Goal: Task Accomplishment & Management: Manage account settings

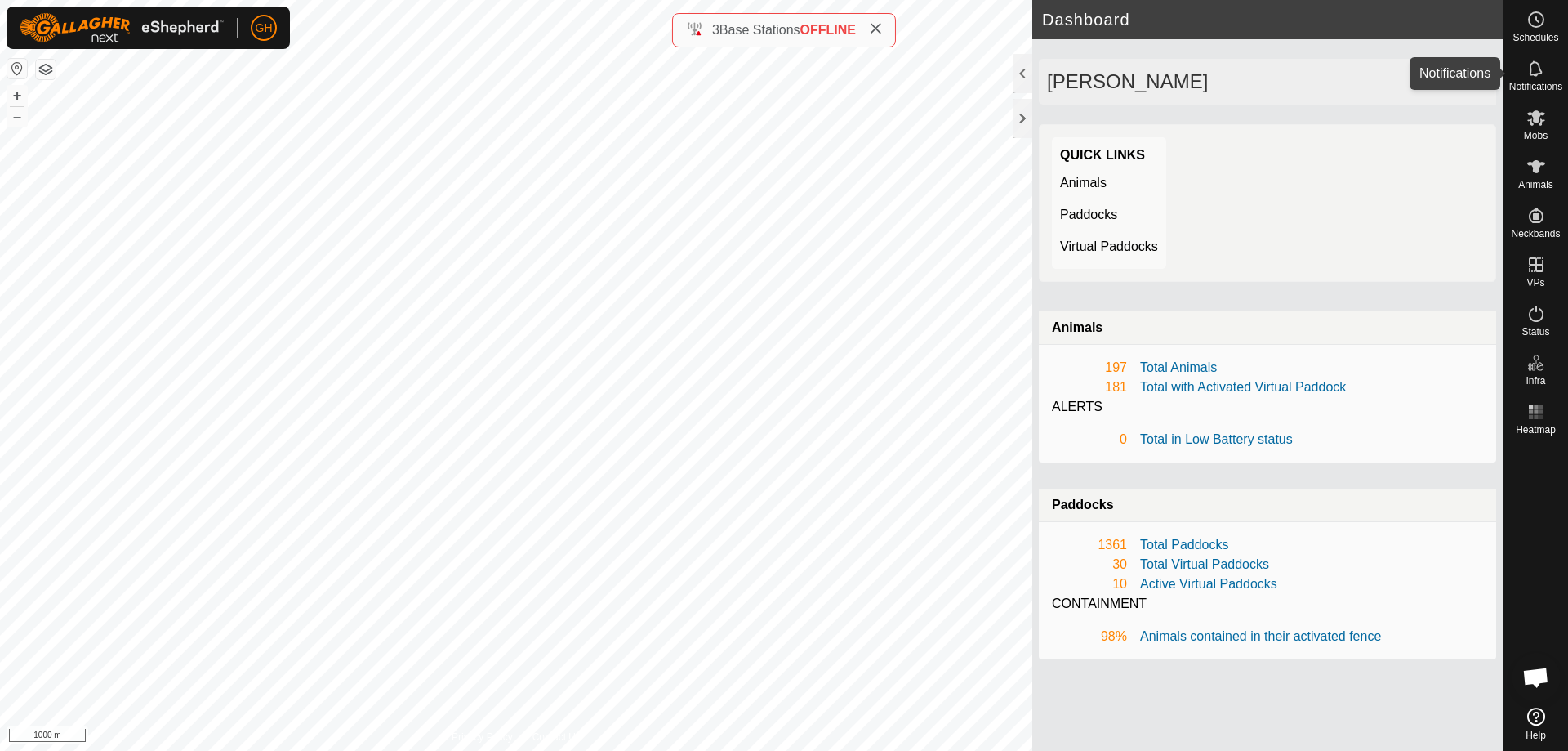
click at [1543, 58] on es-notification-svg-icon at bounding box center [1536, 69] width 29 height 27
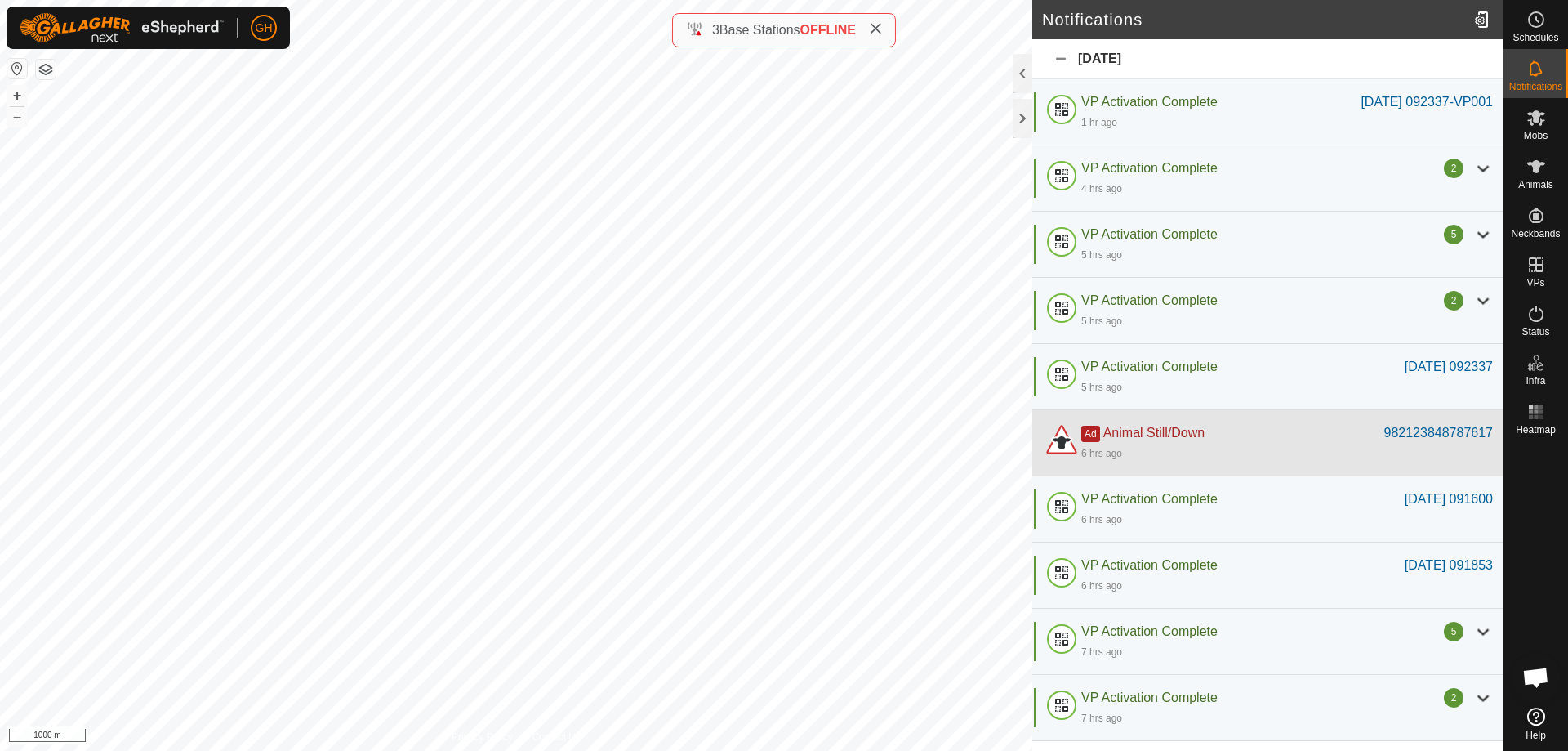
click at [1235, 435] on div "Ad Animal Still/Down" at bounding box center [1233, 433] width 303 height 20
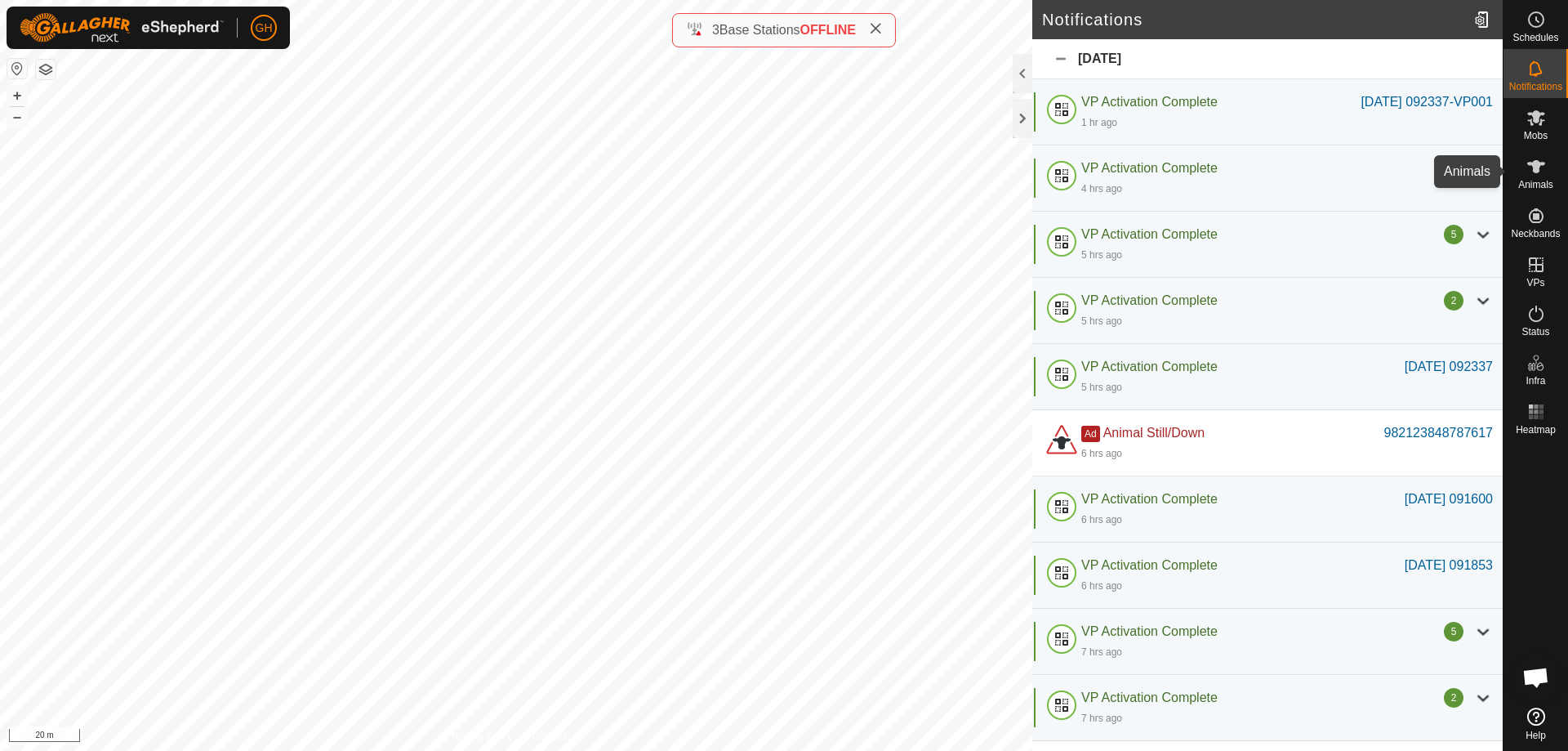
click at [1533, 156] on es-animals-svg-icon at bounding box center [1536, 167] width 29 height 27
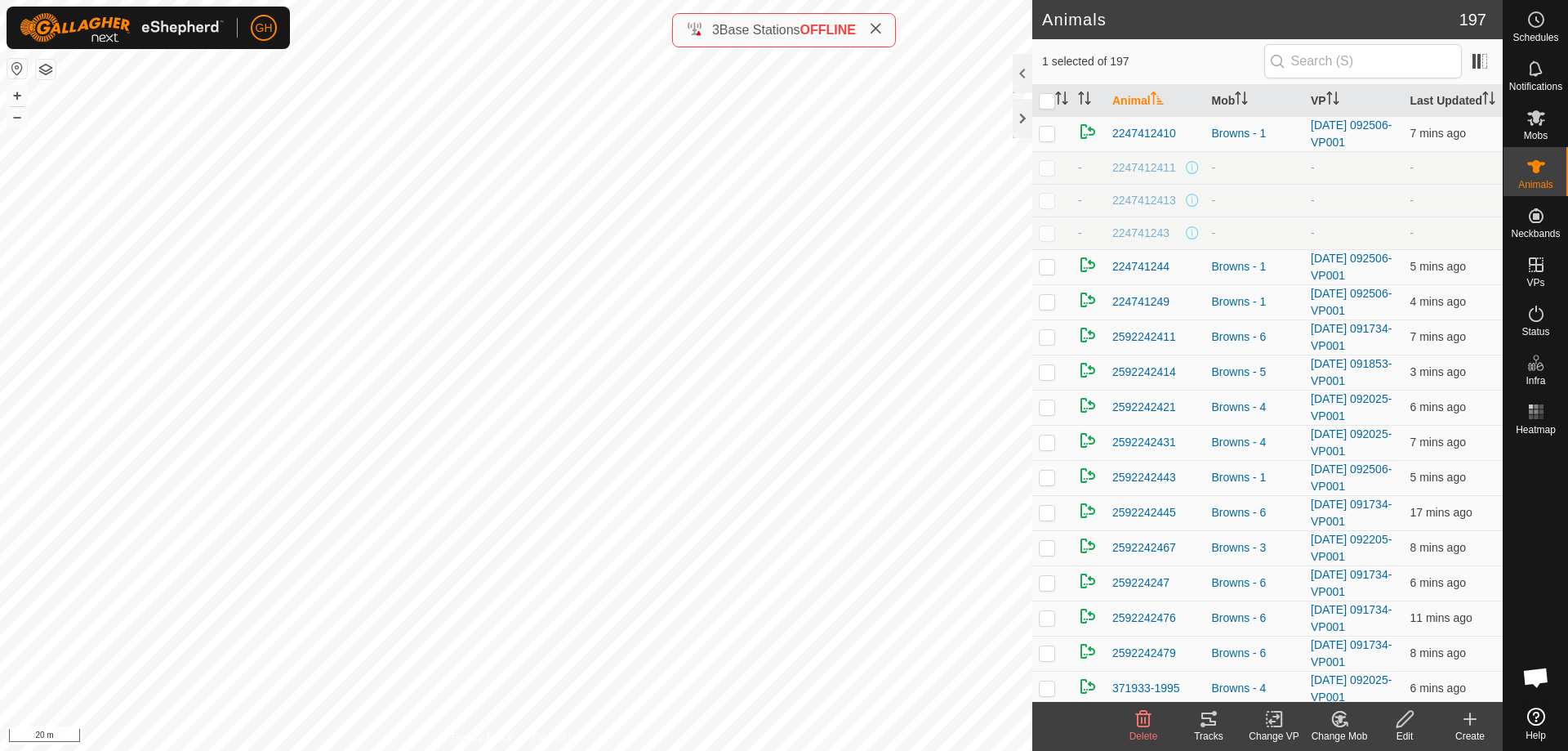
click at [1406, 723] on icon at bounding box center [1405, 719] width 21 height 20
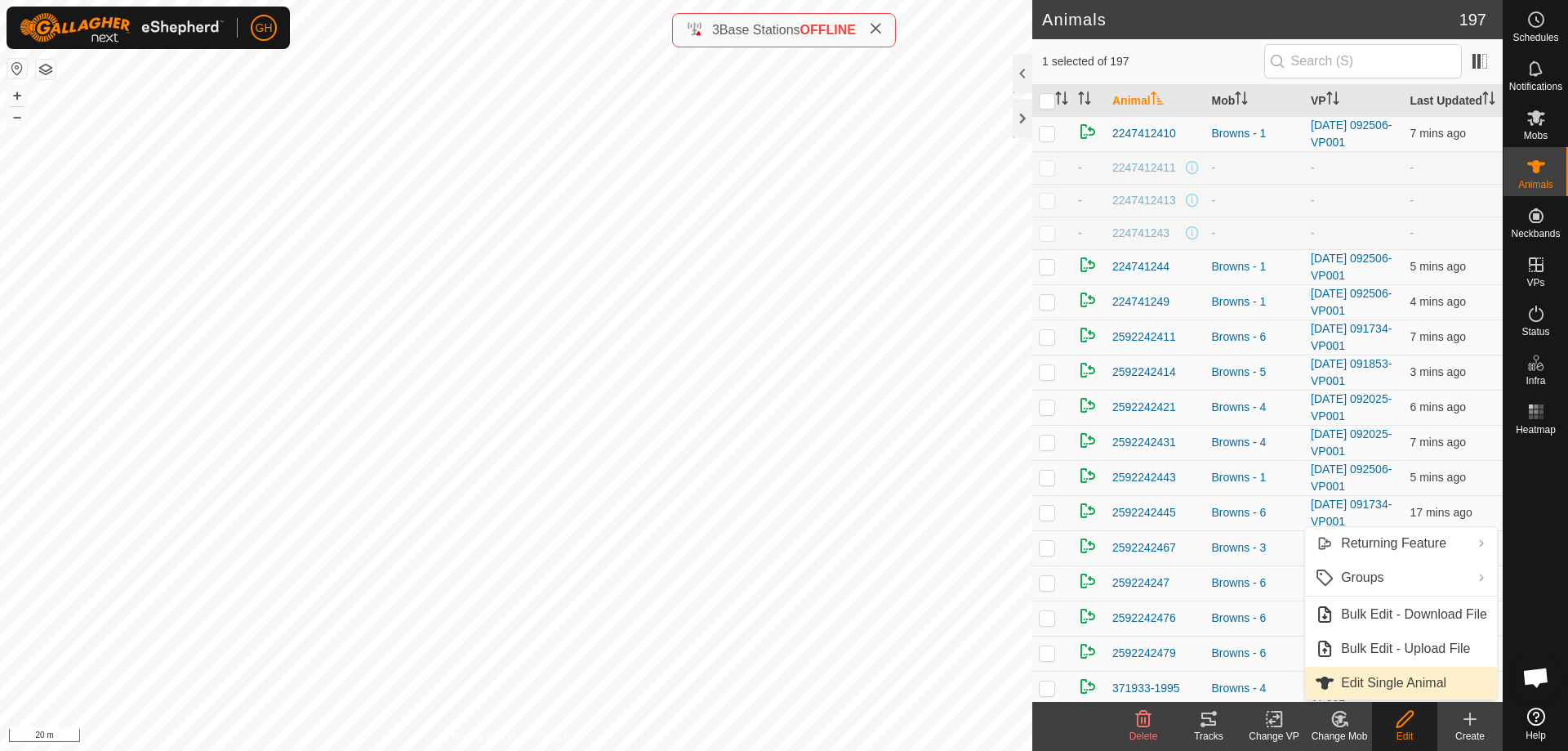
click at [1422, 676] on link "Edit Single Animal" at bounding box center [1401, 682] width 192 height 32
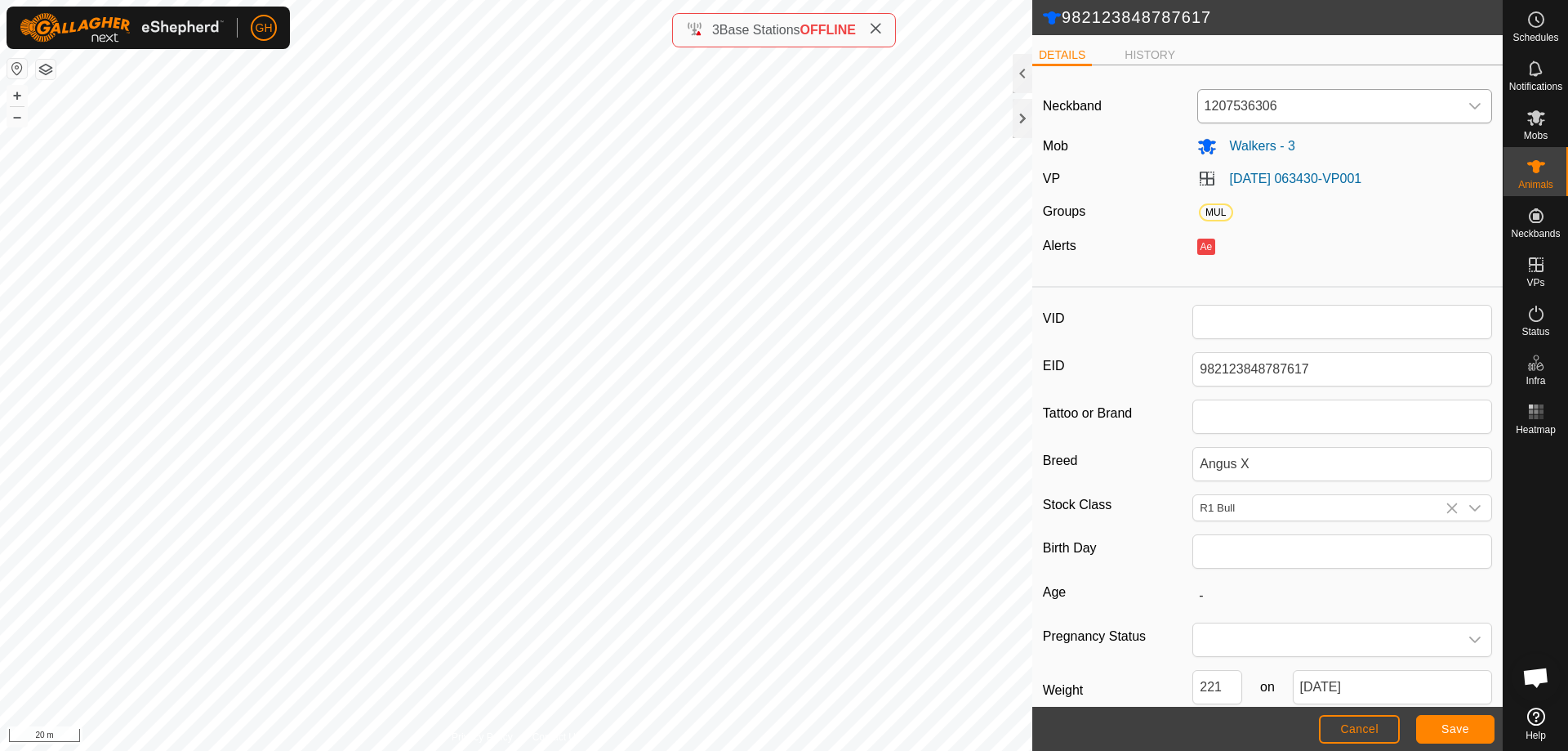
click at [1312, 109] on span "1207536306" at bounding box center [1328, 105] width 261 height 32
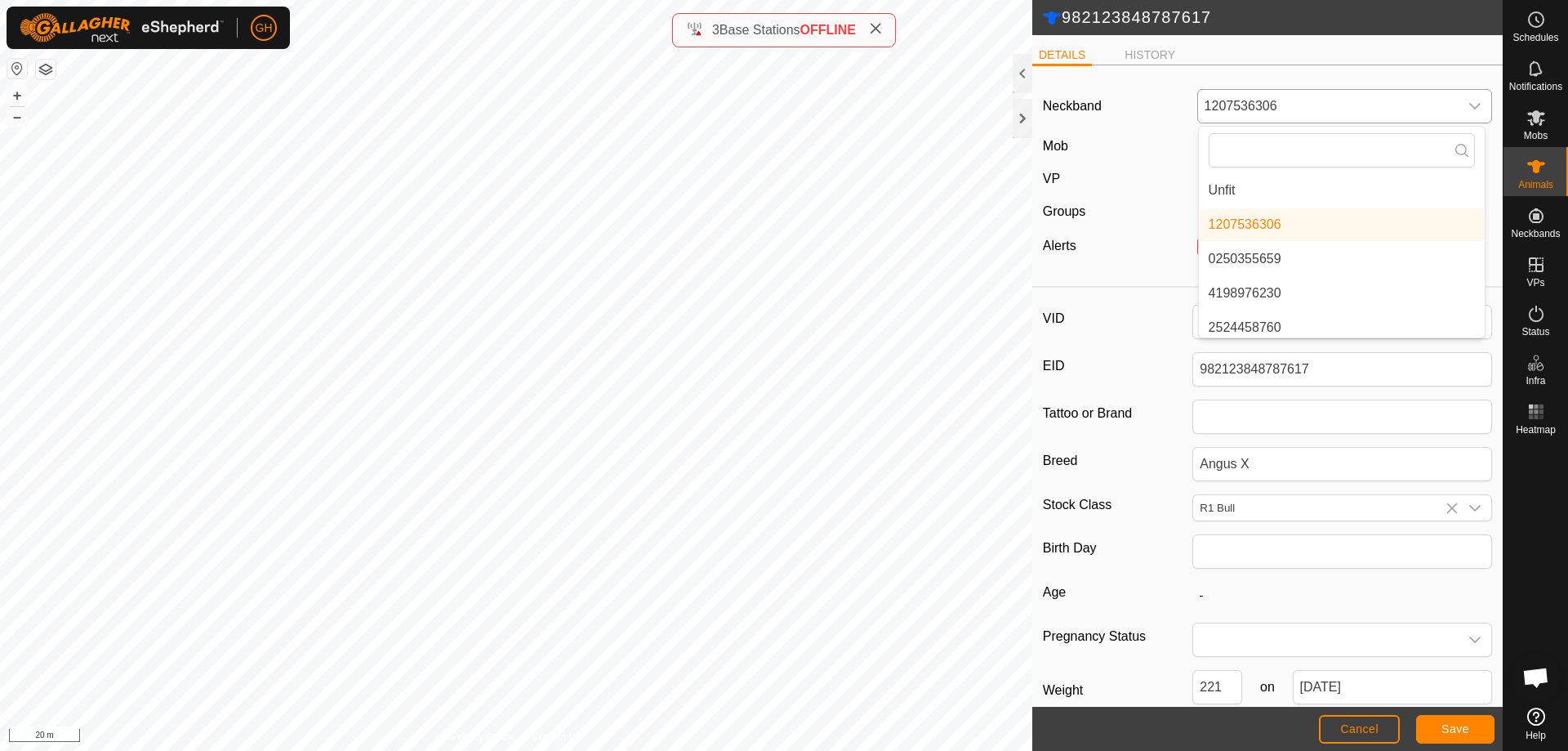
click at [1298, 196] on li "Unfit" at bounding box center [1342, 190] width 286 height 32
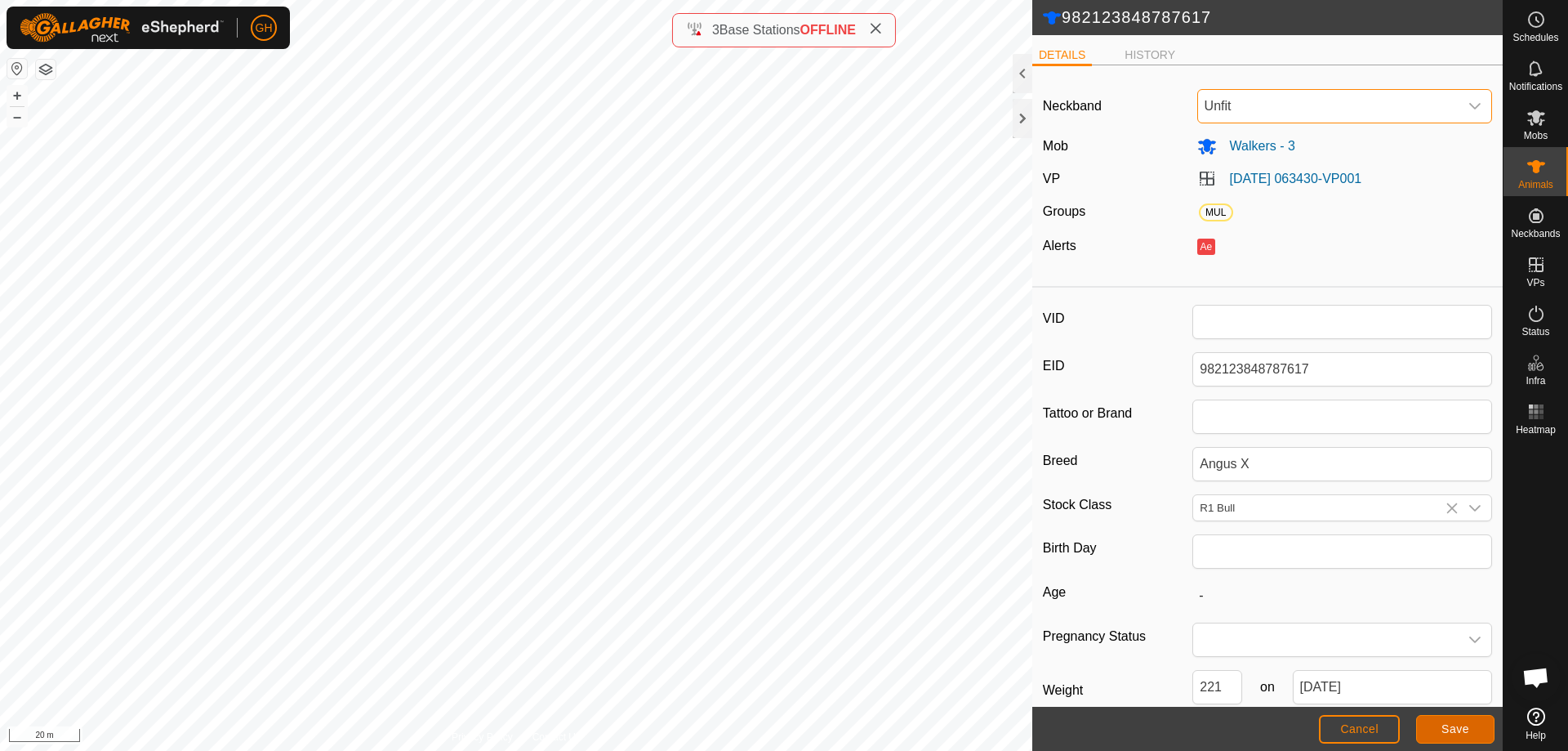
click at [1474, 724] on button "Save" at bounding box center [1455, 729] width 79 height 28
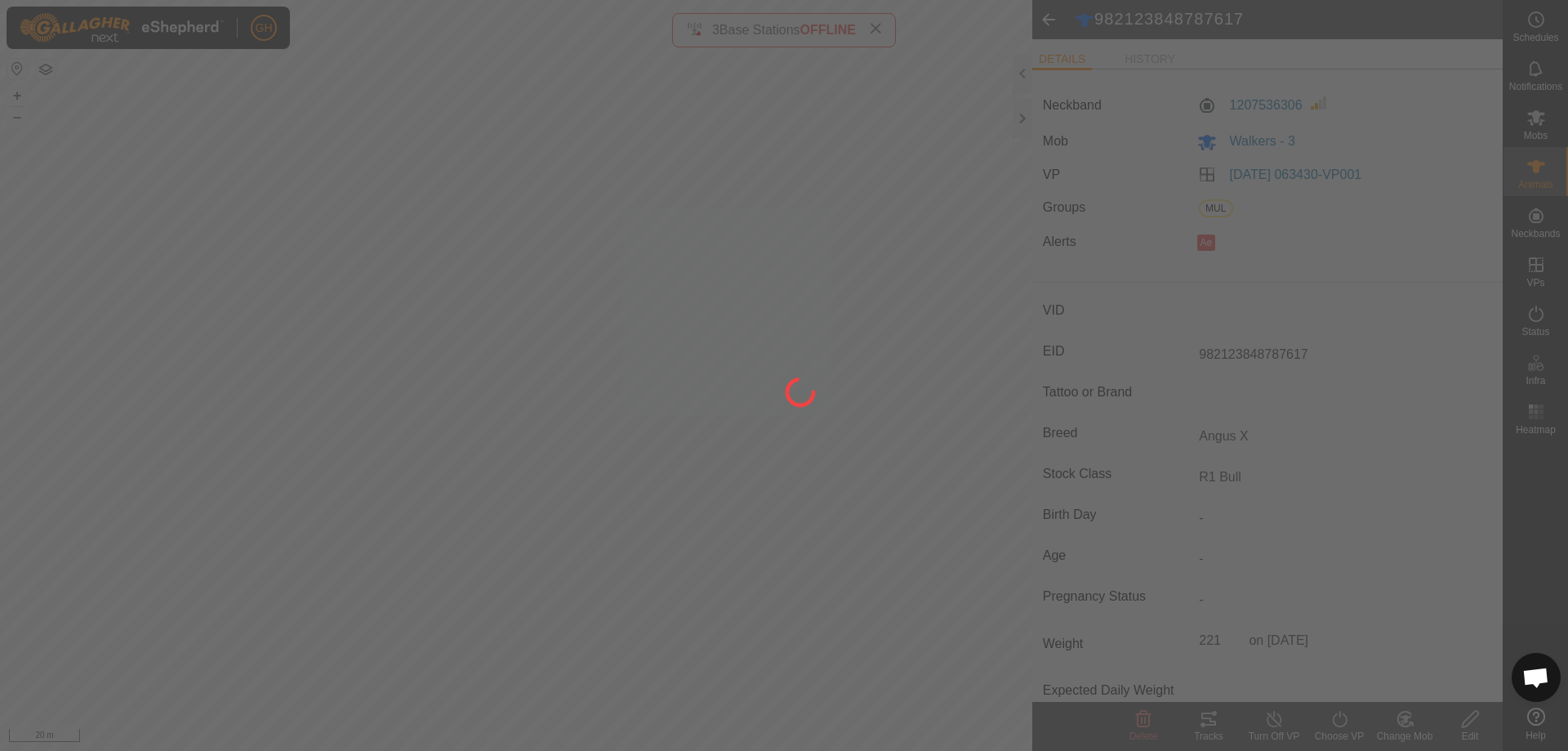
type input "-"
type input "221 kg"
type input "-"
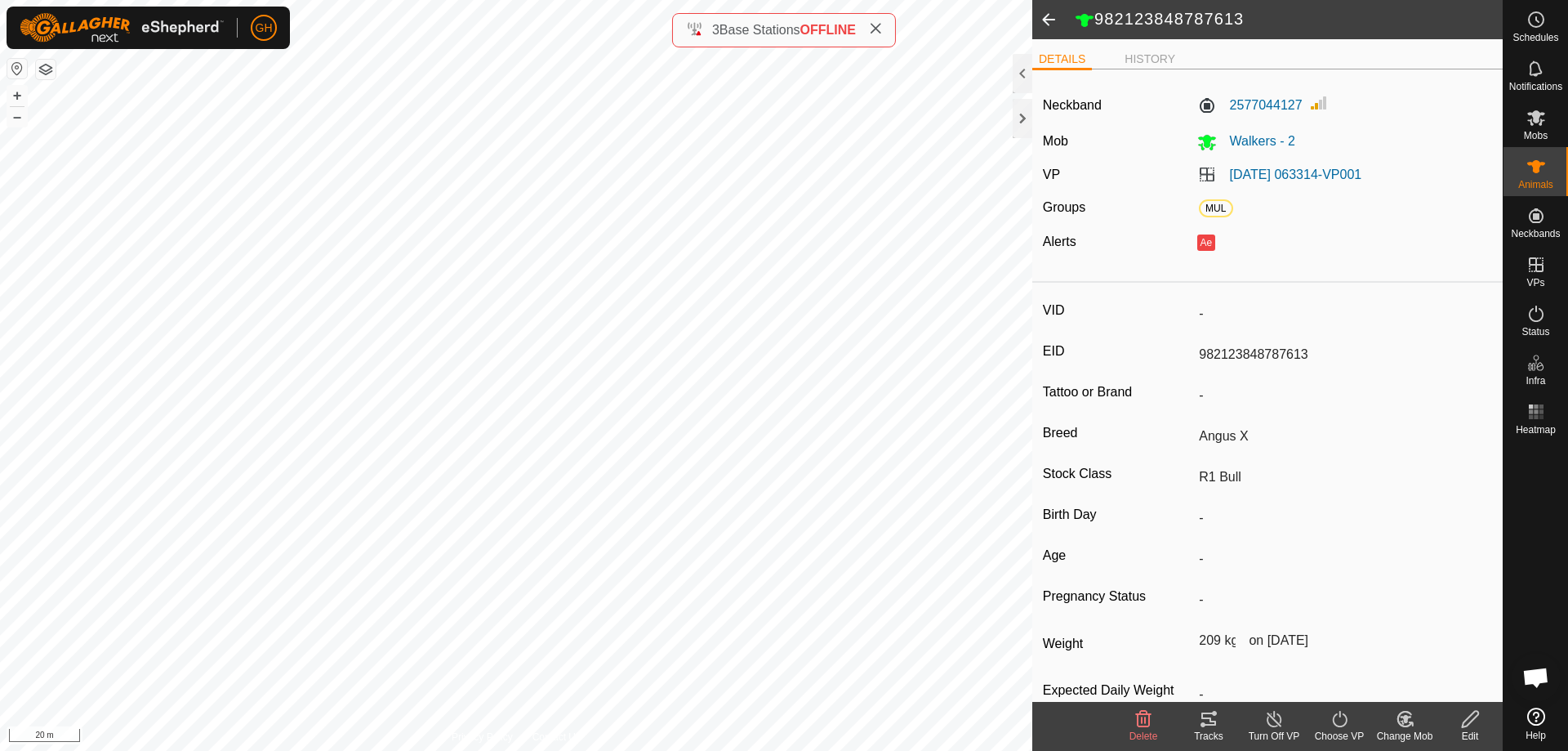
click at [1476, 720] on icon at bounding box center [1470, 719] width 21 height 20
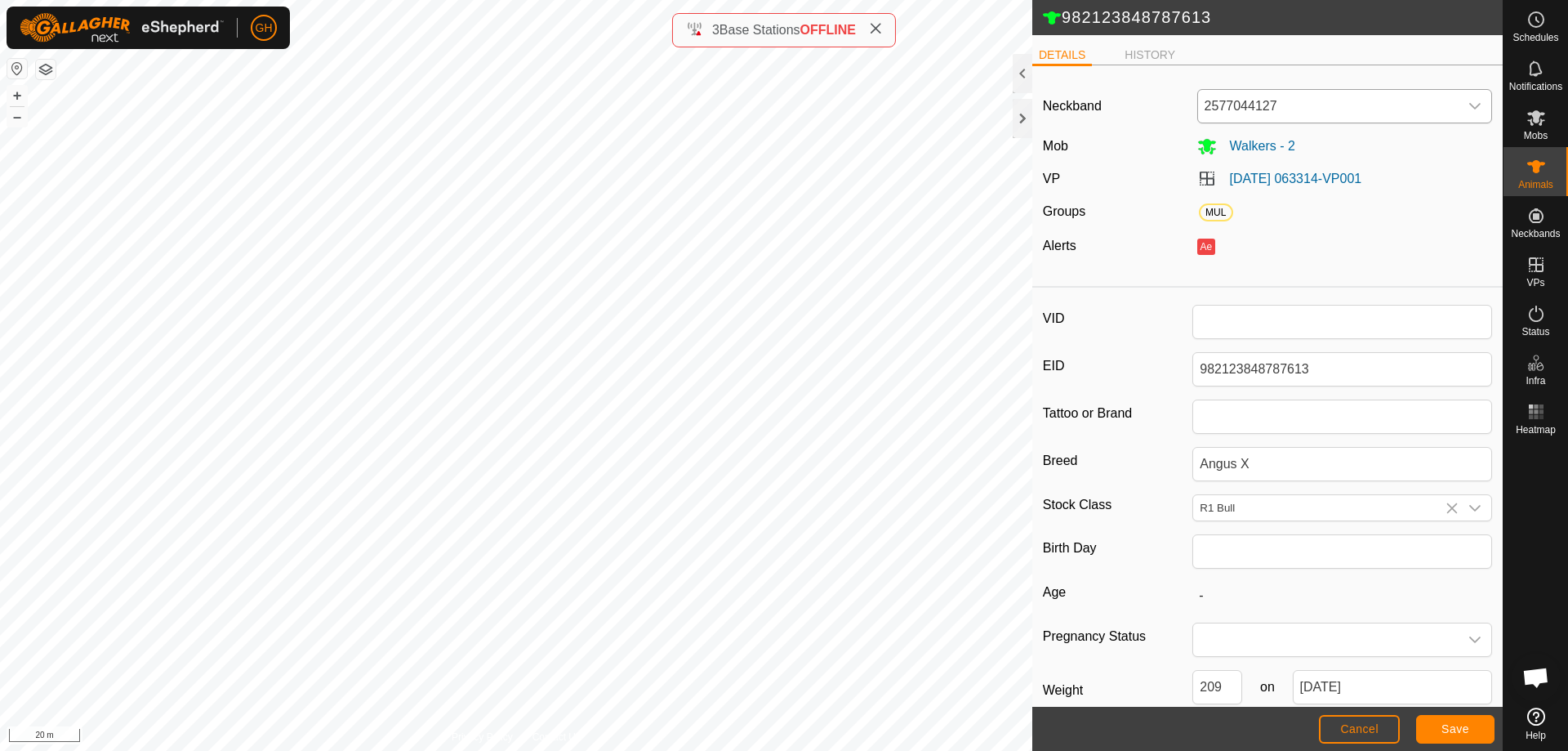
click at [1275, 97] on span "2577044127" at bounding box center [1328, 105] width 261 height 32
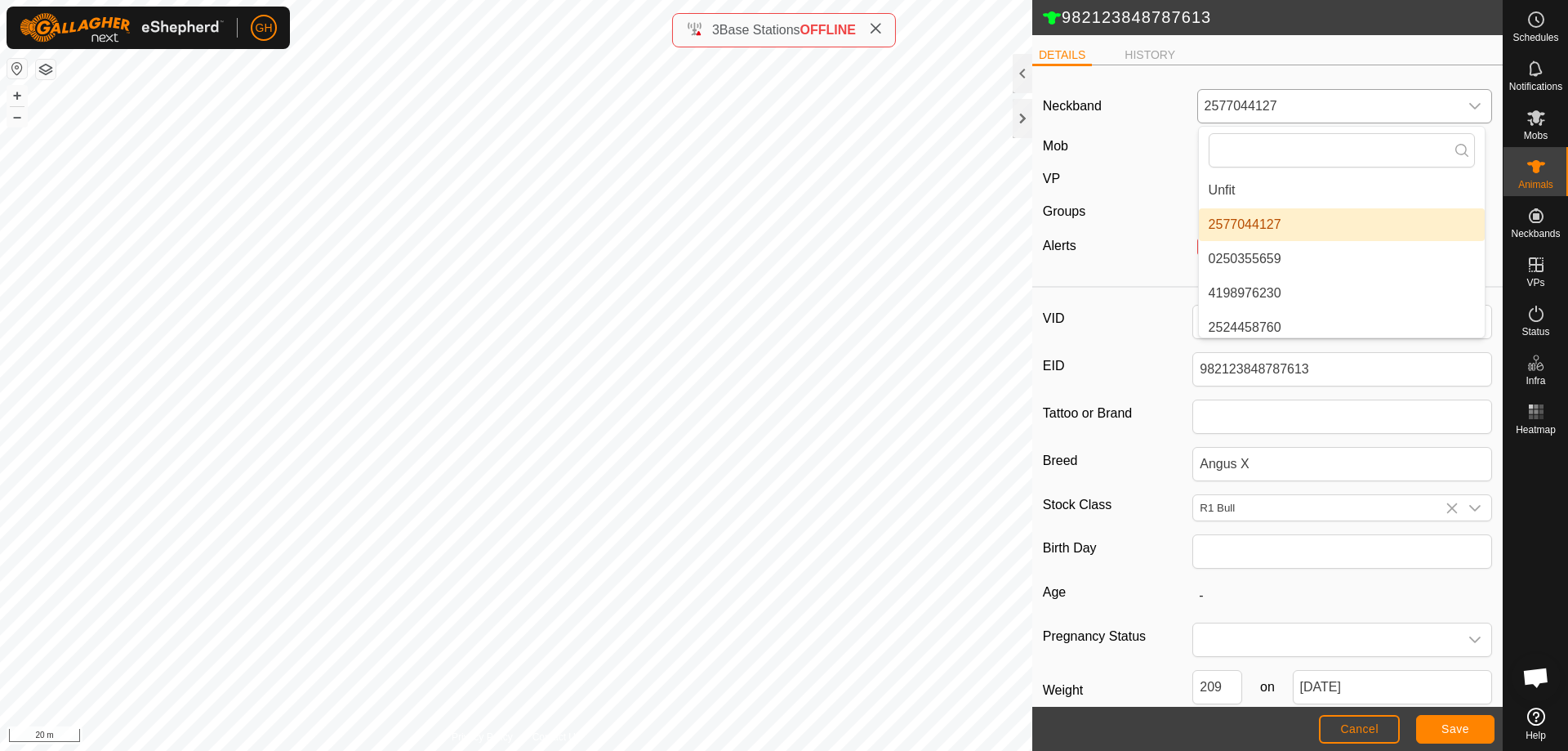
click at [1271, 195] on li "Unfit" at bounding box center [1342, 190] width 286 height 32
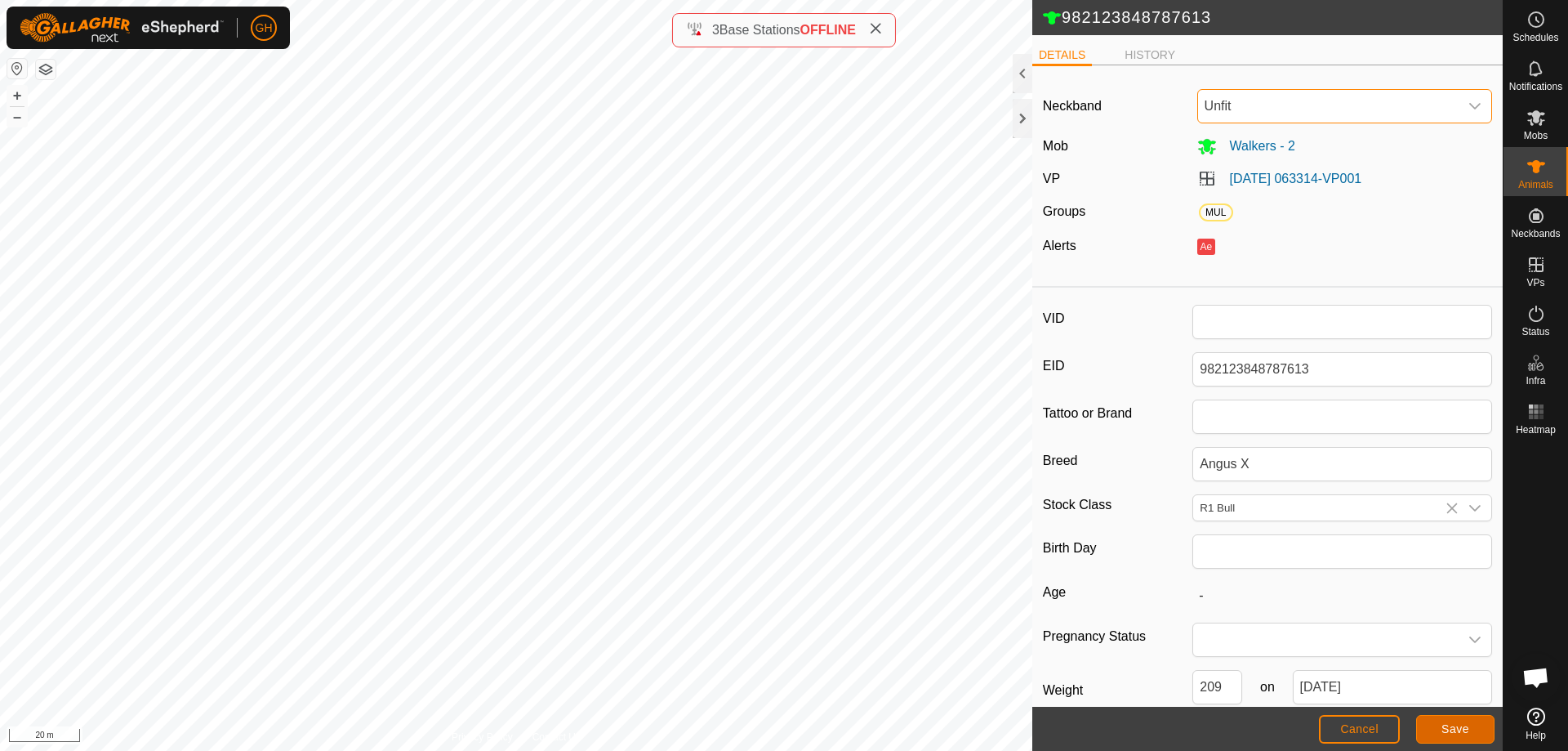
click at [1464, 731] on span "Save" at bounding box center [1455, 729] width 28 height 13
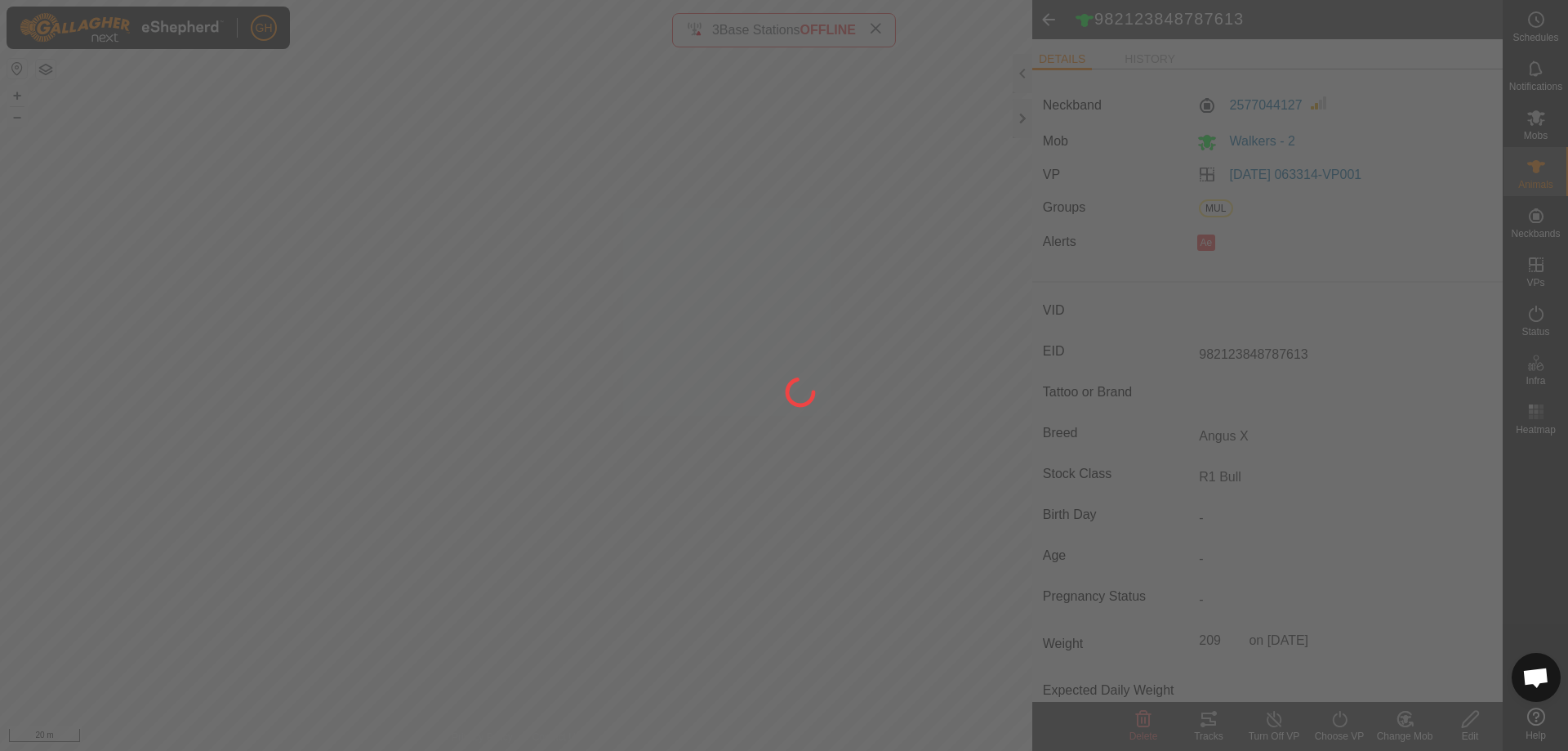
type input "-"
type input "209 kg"
type input "-"
